Goal: Information Seeking & Learning: Compare options

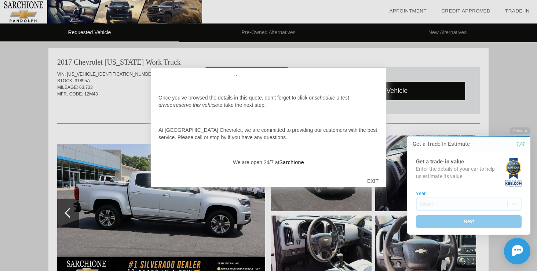
scroll to position [76, 0]
click at [28, 199] on div at bounding box center [268, 135] width 537 height 271
click at [372, 181] on div "EXIT" at bounding box center [373, 181] width 26 height 22
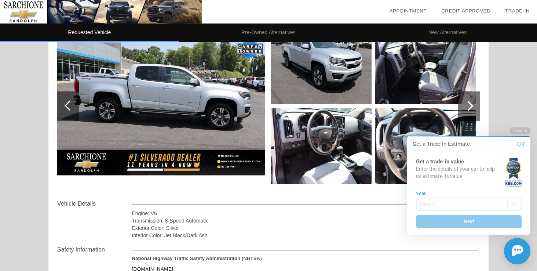
scroll to position [147, 0]
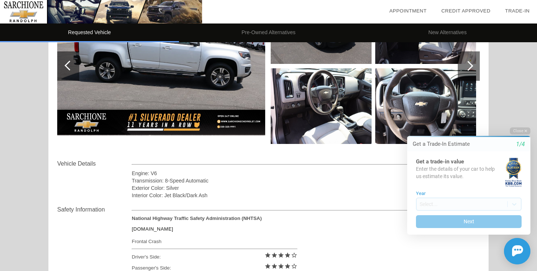
click at [91, 129] on img at bounding box center [161, 66] width 208 height 139
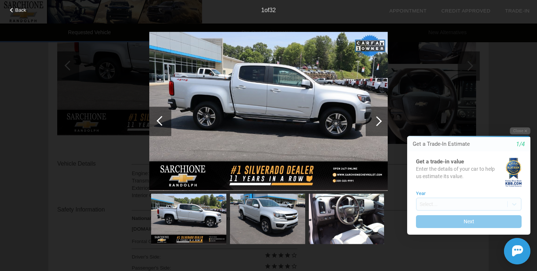
click at [379, 123] on div at bounding box center [377, 121] width 10 height 10
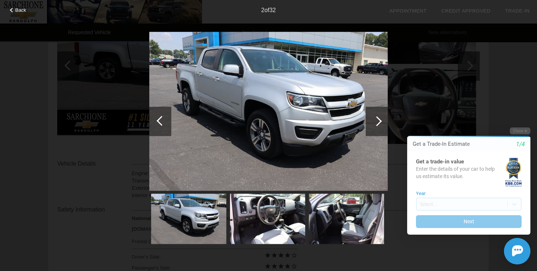
click at [377, 121] on div at bounding box center [377, 121] width 10 height 10
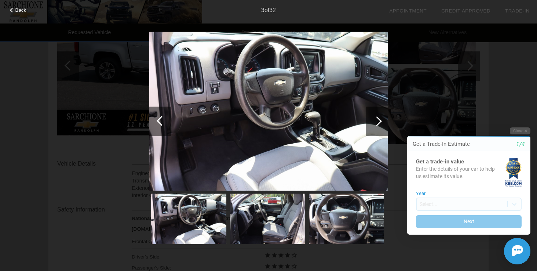
click at [380, 121] on div at bounding box center [377, 121] width 10 height 10
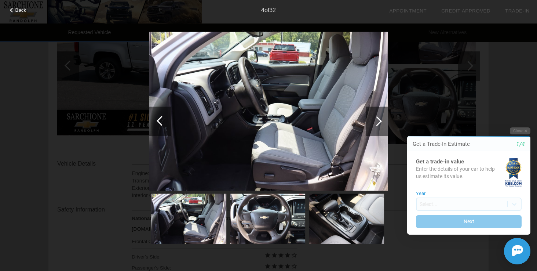
click at [380, 121] on div at bounding box center [377, 121] width 10 height 10
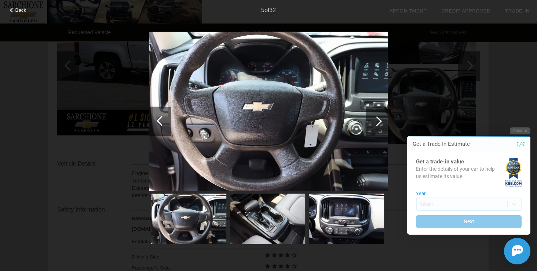
click at [380, 121] on div at bounding box center [377, 121] width 10 height 10
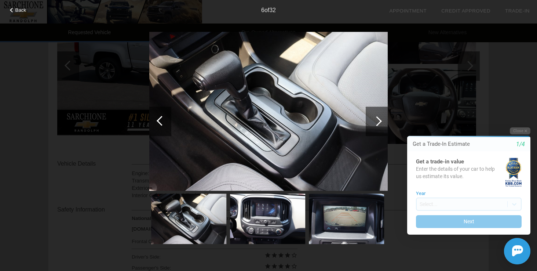
click at [380, 121] on div at bounding box center [377, 121] width 10 height 10
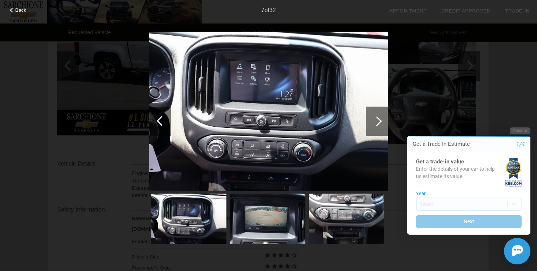
click at [380, 121] on div at bounding box center [377, 121] width 10 height 10
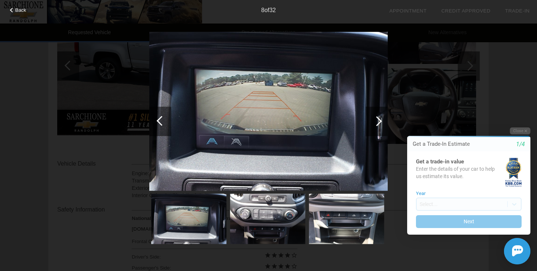
click at [380, 121] on div at bounding box center [377, 121] width 10 height 10
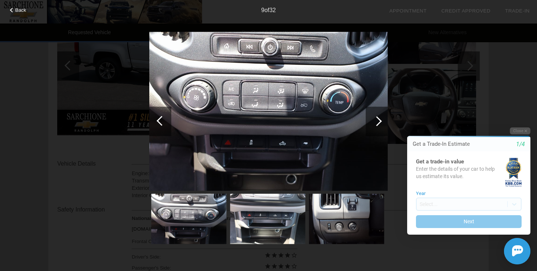
click at [380, 121] on div at bounding box center [377, 121] width 10 height 10
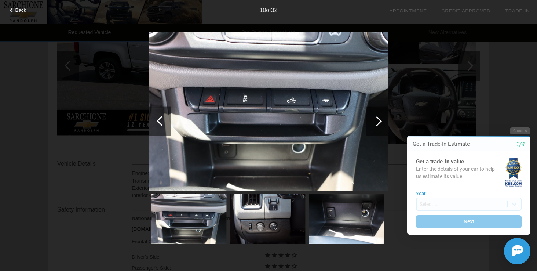
click at [380, 121] on div at bounding box center [377, 121] width 10 height 10
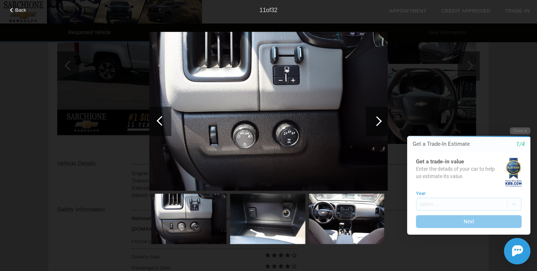
click at [380, 121] on div at bounding box center [377, 121] width 10 height 10
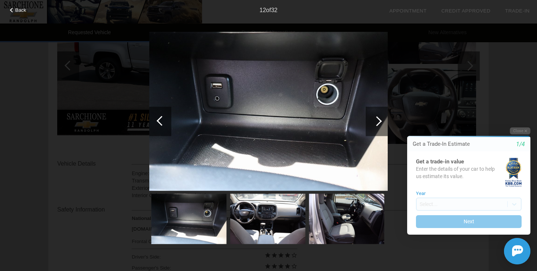
click at [380, 121] on div at bounding box center [377, 121] width 10 height 10
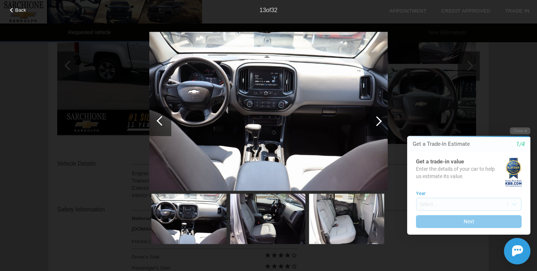
click at [380, 121] on div at bounding box center [377, 121] width 10 height 10
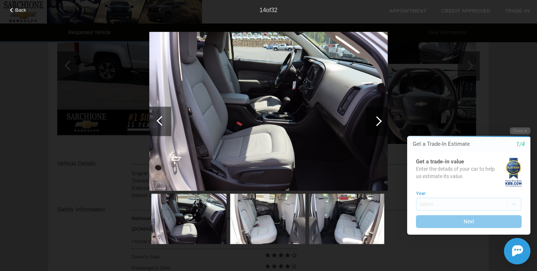
click at [380, 121] on div at bounding box center [377, 121] width 10 height 10
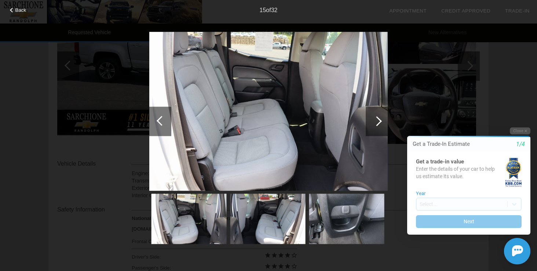
click at [380, 121] on div at bounding box center [377, 121] width 10 height 10
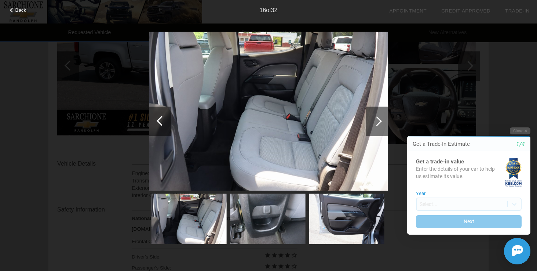
click at [380, 122] on div at bounding box center [377, 121] width 10 height 10
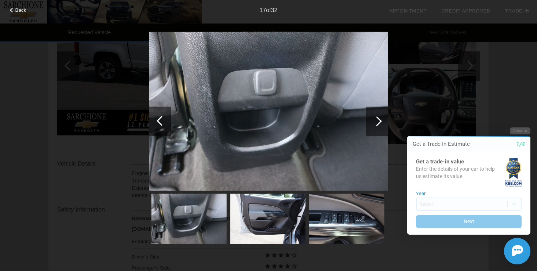
click at [380, 122] on div at bounding box center [377, 121] width 10 height 10
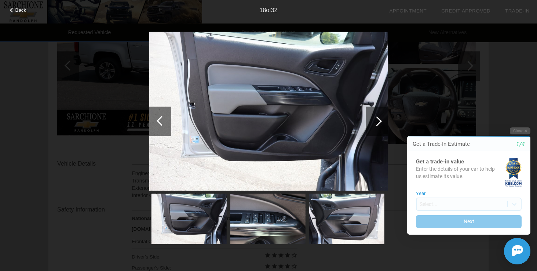
click at [380, 122] on div at bounding box center [377, 121] width 10 height 10
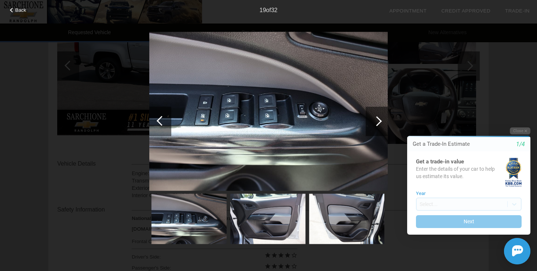
click at [380, 122] on div at bounding box center [377, 121] width 10 height 10
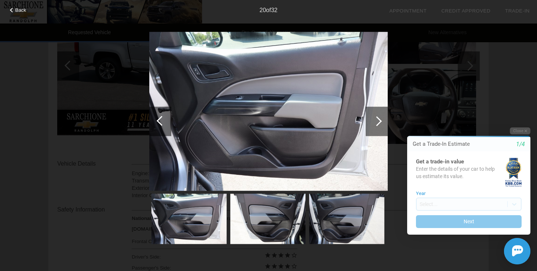
click at [380, 122] on div at bounding box center [377, 121] width 10 height 10
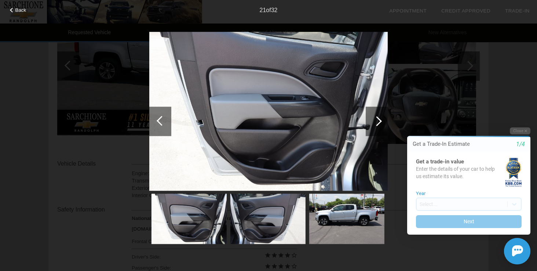
click at [380, 122] on div at bounding box center [377, 121] width 10 height 10
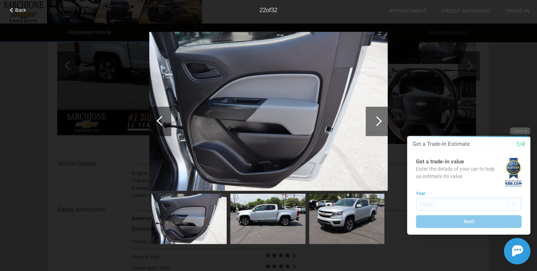
click at [380, 122] on div at bounding box center [377, 121] width 10 height 10
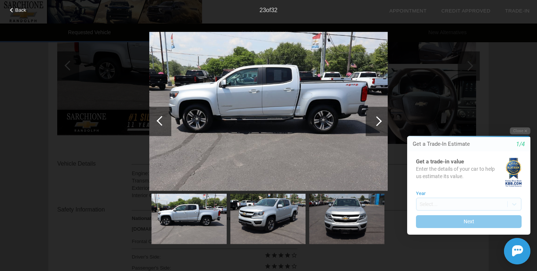
click at [380, 122] on div at bounding box center [377, 121] width 10 height 10
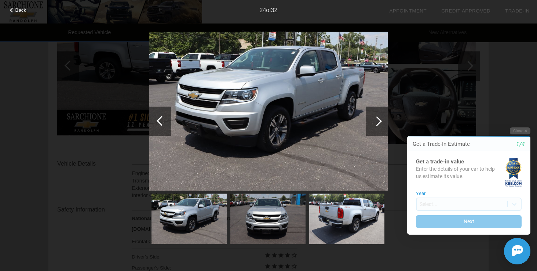
click at [380, 122] on div at bounding box center [377, 121] width 10 height 10
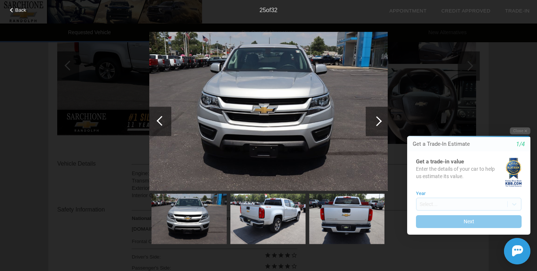
click at [380, 122] on div at bounding box center [377, 121] width 10 height 10
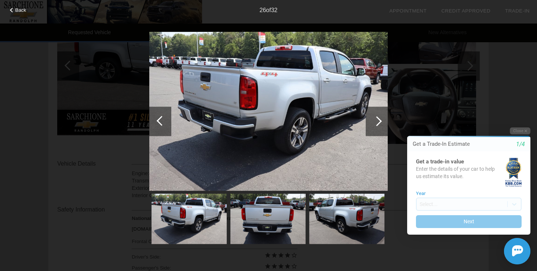
click at [380, 122] on div at bounding box center [377, 121] width 10 height 10
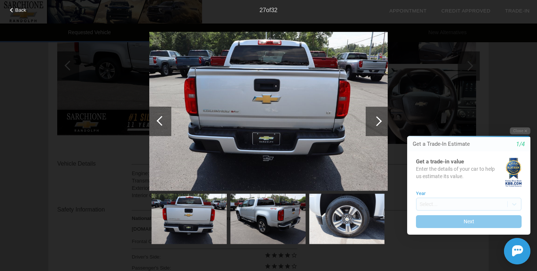
click at [380, 122] on div at bounding box center [377, 121] width 10 height 10
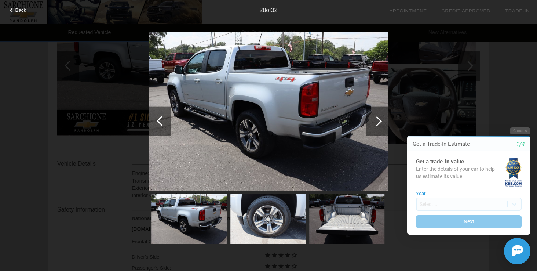
click at [380, 122] on div at bounding box center [377, 121] width 10 height 10
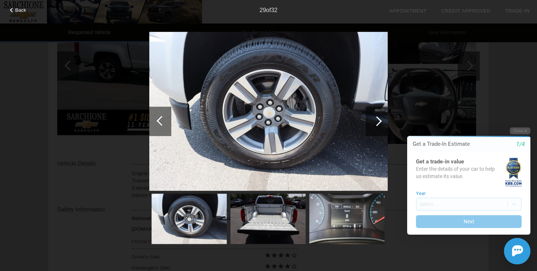
click at [380, 122] on div at bounding box center [377, 121] width 10 height 10
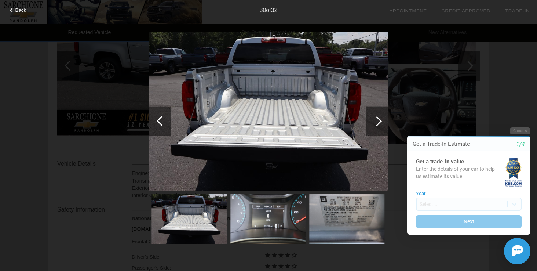
click at [381, 122] on div at bounding box center [377, 120] width 22 height 29
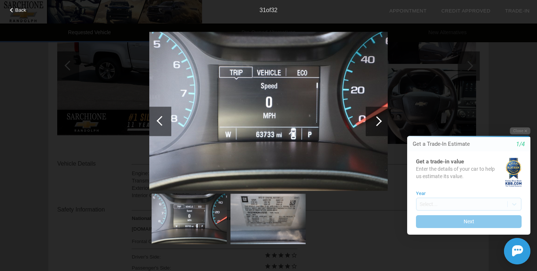
click at [381, 122] on div at bounding box center [377, 120] width 22 height 29
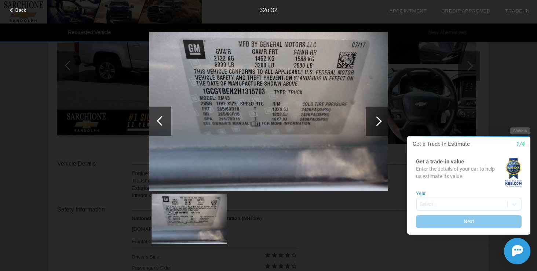
click at [381, 122] on div at bounding box center [377, 120] width 22 height 29
click at [378, 122] on div at bounding box center [377, 121] width 10 height 10
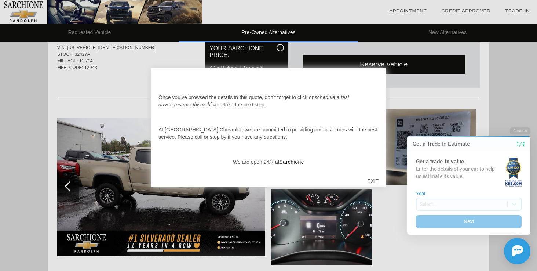
scroll to position [39, 0]
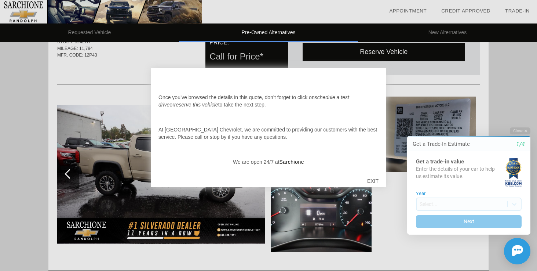
click at [373, 181] on div "EXIT" at bounding box center [373, 181] width 26 height 22
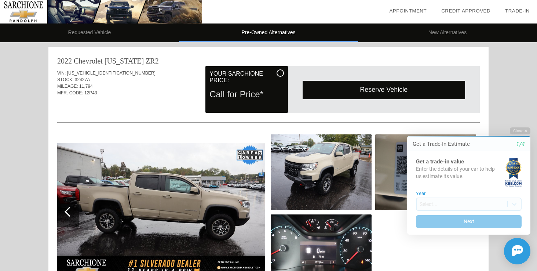
scroll to position [0, 0]
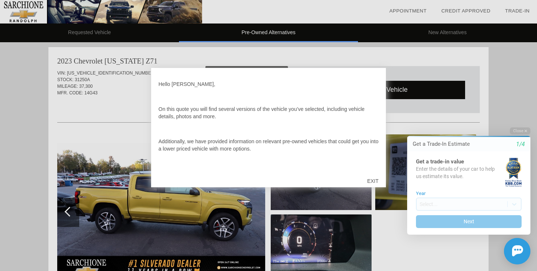
click at [378, 180] on div "EXIT" at bounding box center [373, 181] width 26 height 22
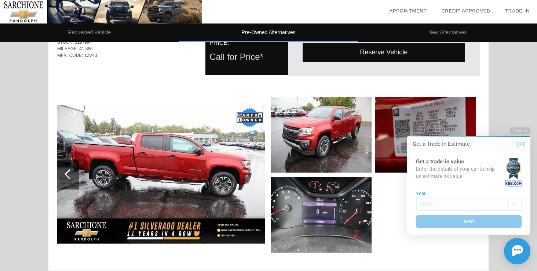
scroll to position [408, 0]
